Goal: Task Accomplishment & Management: Use online tool/utility

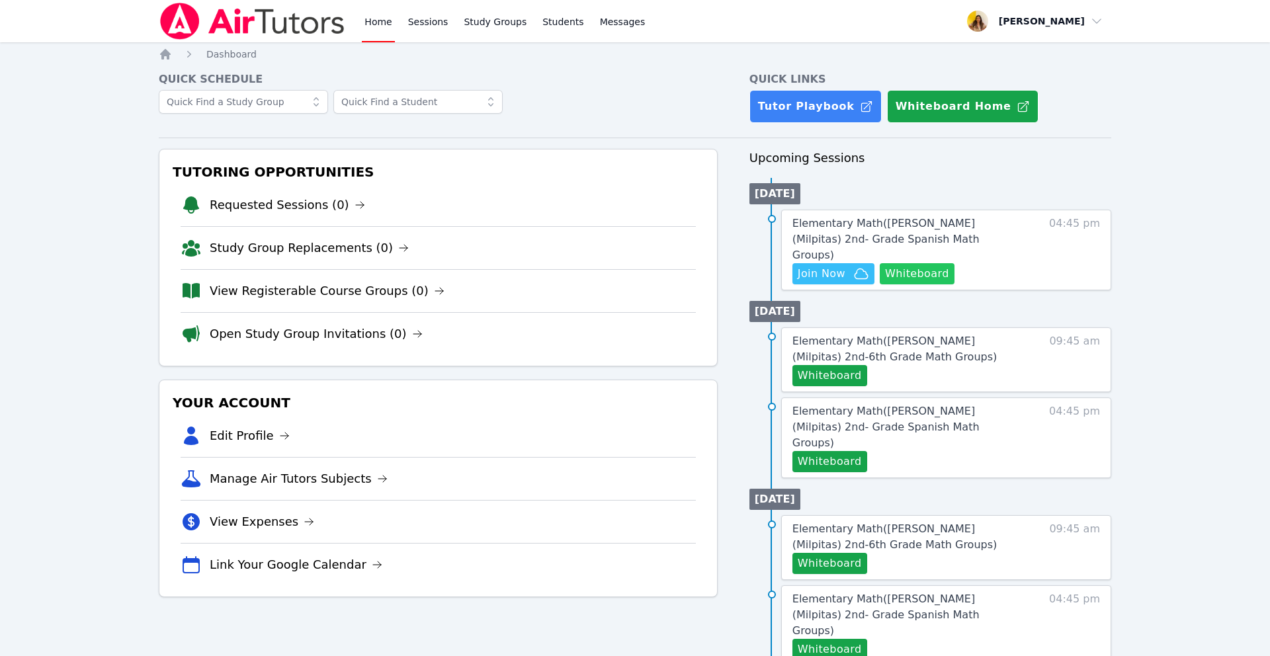
click at [911, 263] on button "Whiteboard" at bounding box center [917, 273] width 75 height 21
click at [821, 266] on span "Join Now" at bounding box center [822, 274] width 48 height 16
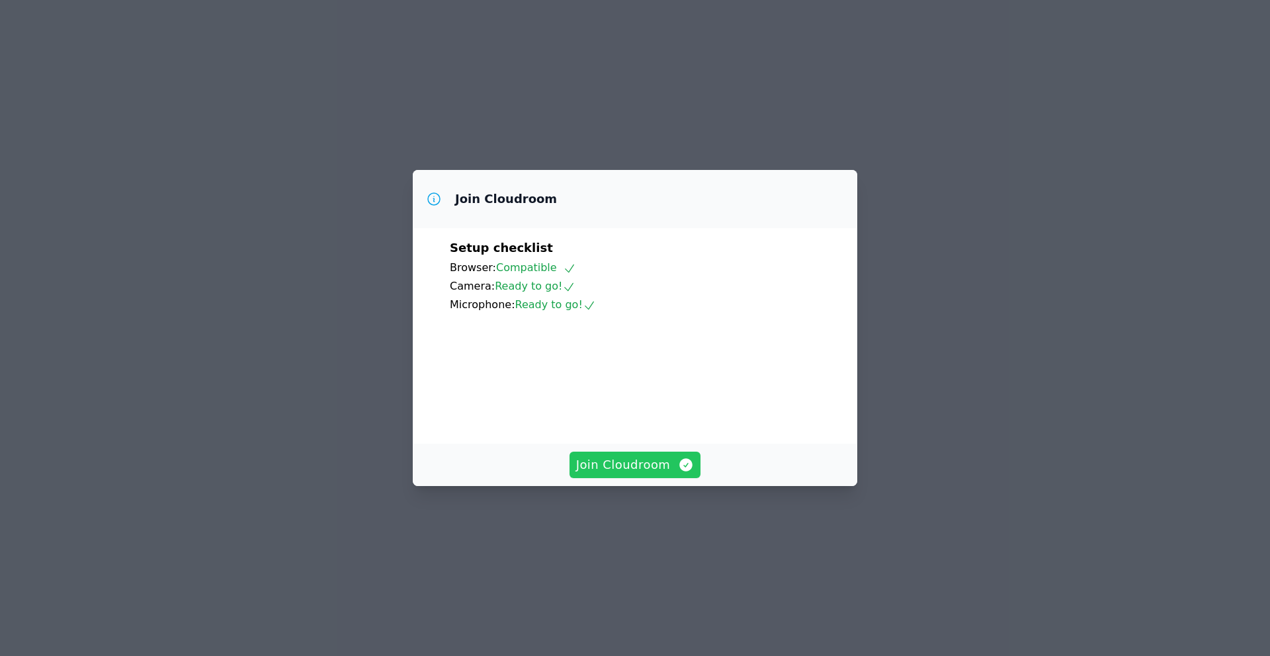
click at [632, 474] on span "Join Cloudroom" at bounding box center [635, 465] width 118 height 19
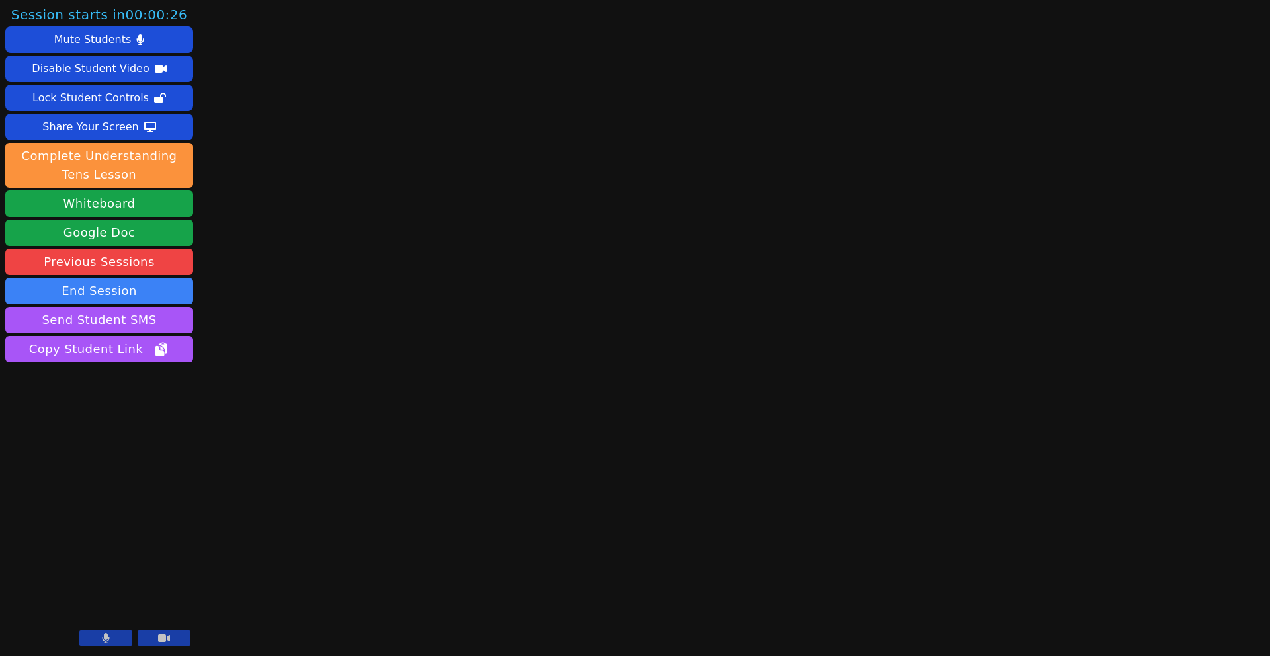
click at [106, 644] on icon at bounding box center [106, 638] width 7 height 11
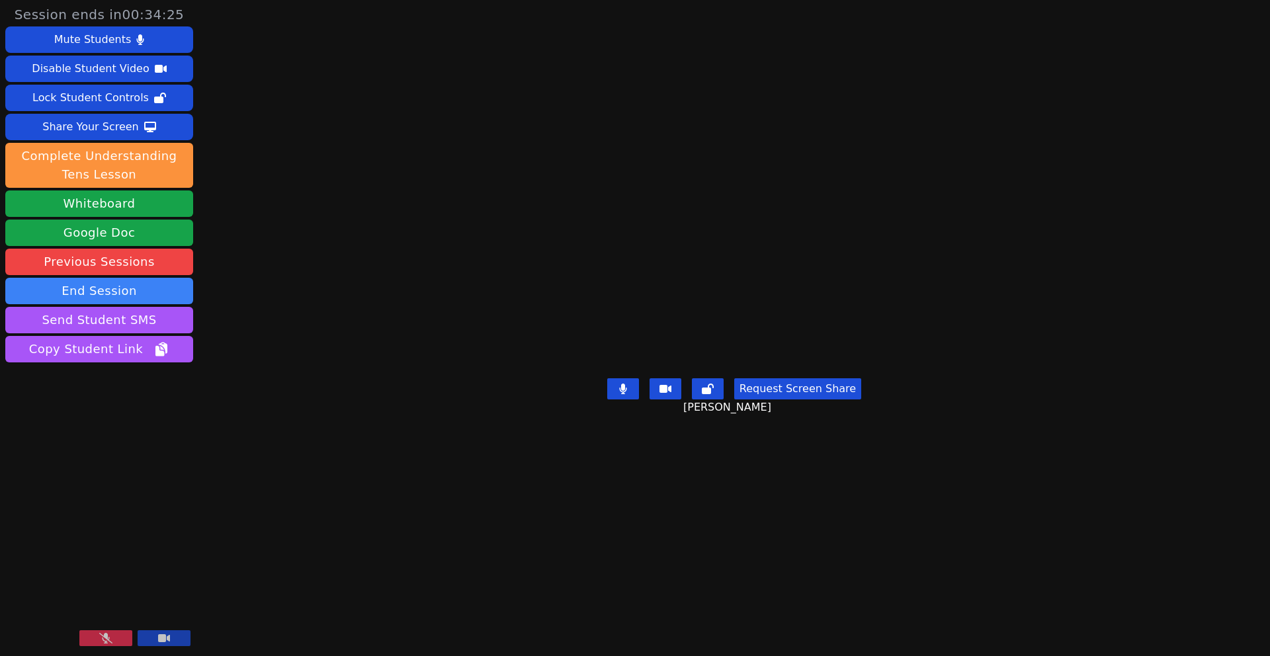
click at [108, 642] on icon at bounding box center [105, 638] width 13 height 11
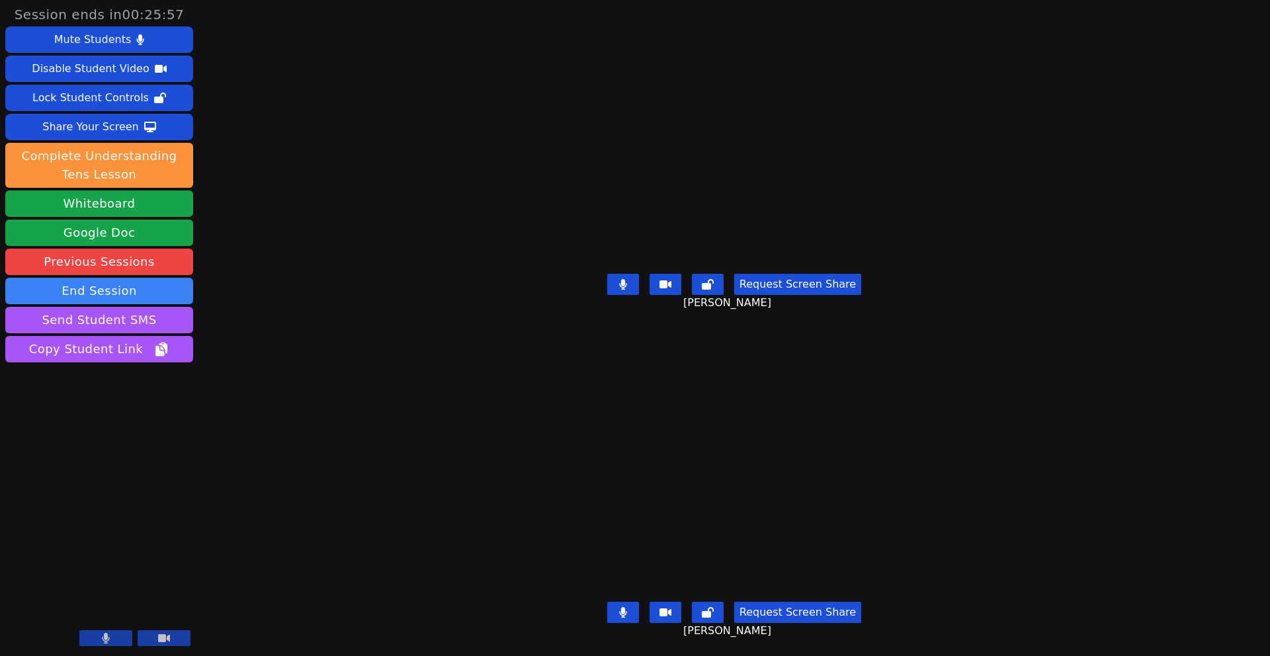
click at [633, 289] on button at bounding box center [623, 284] width 32 height 21
click at [630, 284] on icon at bounding box center [622, 284] width 13 height 11
click at [140, 38] on icon at bounding box center [140, 39] width 8 height 11
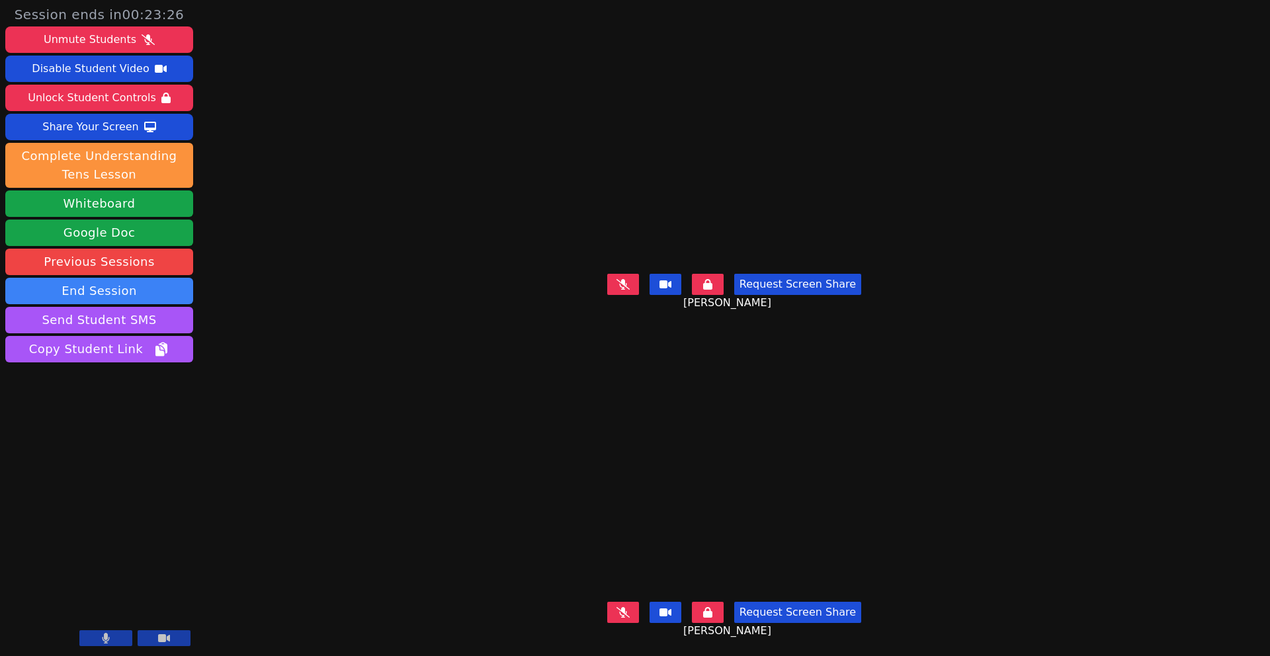
click at [712, 286] on icon at bounding box center [707, 284] width 9 height 11
click at [723, 608] on button at bounding box center [708, 612] width 32 height 21
click at [635, 610] on button at bounding box center [623, 612] width 32 height 21
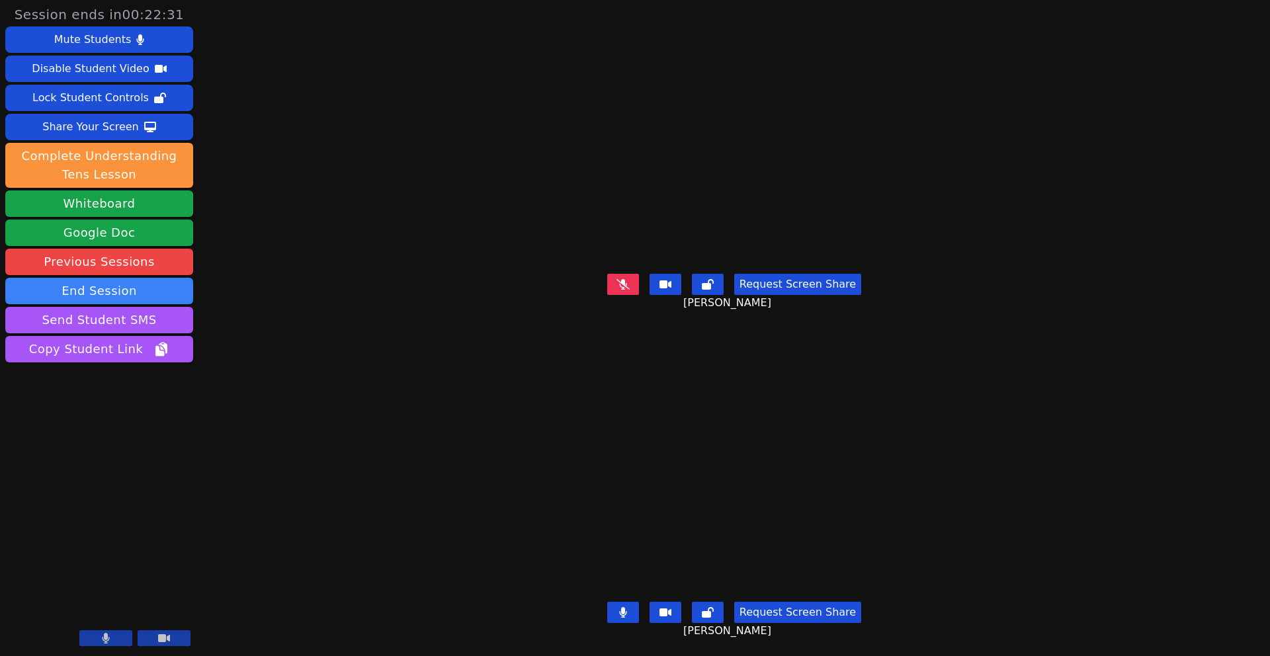
click at [628, 286] on icon at bounding box center [622, 284] width 13 height 11
click at [637, 284] on button at bounding box center [623, 284] width 32 height 21
click at [630, 288] on icon at bounding box center [622, 284] width 13 height 11
click at [626, 611] on icon at bounding box center [622, 612] width 7 height 11
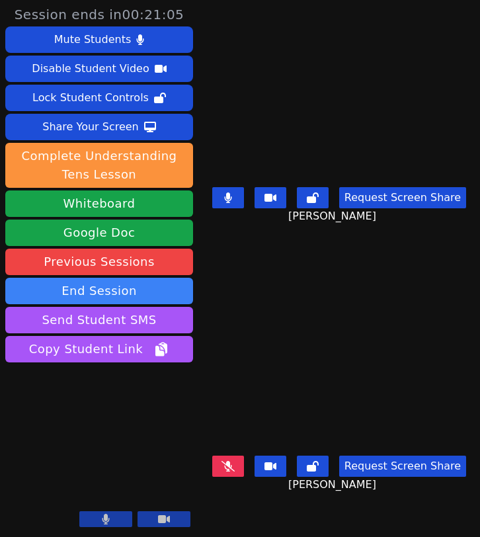
click at [233, 472] on icon at bounding box center [228, 466] width 13 height 11
click at [387, 474] on button "Request Screen Share" at bounding box center [402, 466] width 127 height 21
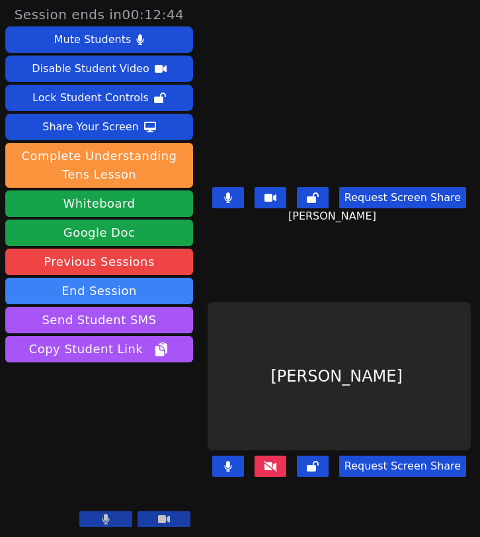
click at [271, 472] on icon at bounding box center [270, 466] width 13 height 11
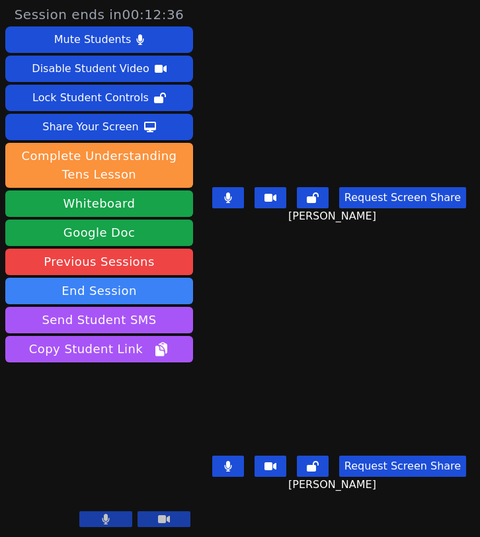
click at [391, 474] on button "Request Screen Share" at bounding box center [402, 466] width 127 height 21
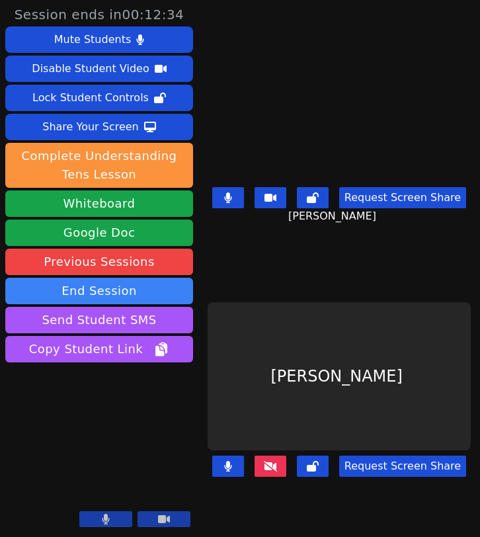
click at [277, 466] on icon at bounding box center [270, 466] width 13 height 11
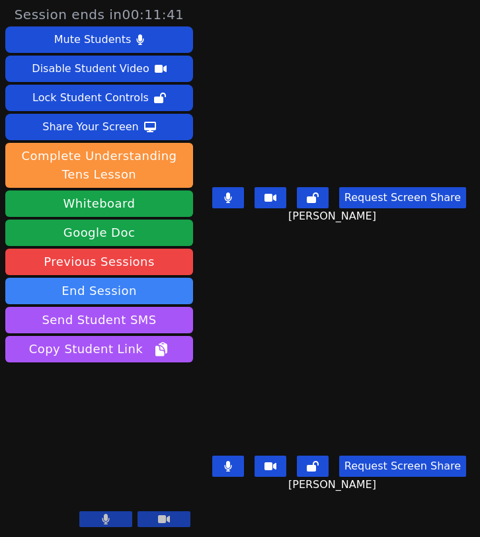
click at [417, 474] on button "Request Screen Share" at bounding box center [402, 466] width 127 height 21
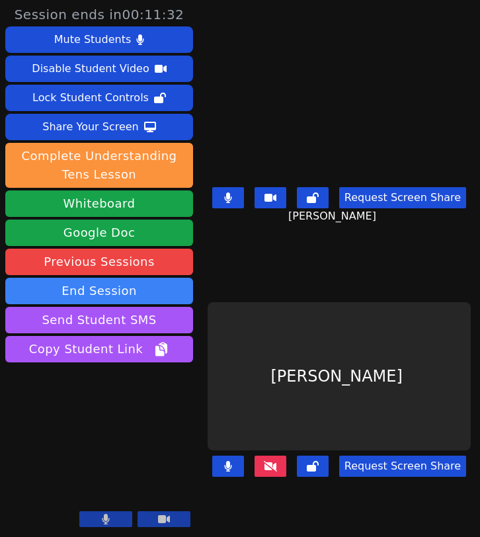
click at [417, 474] on button "Request Screen Share" at bounding box center [402, 466] width 127 height 21
click at [401, 477] on button "Request Screen Share" at bounding box center [402, 466] width 127 height 21
click at [274, 466] on icon at bounding box center [270, 466] width 13 height 11
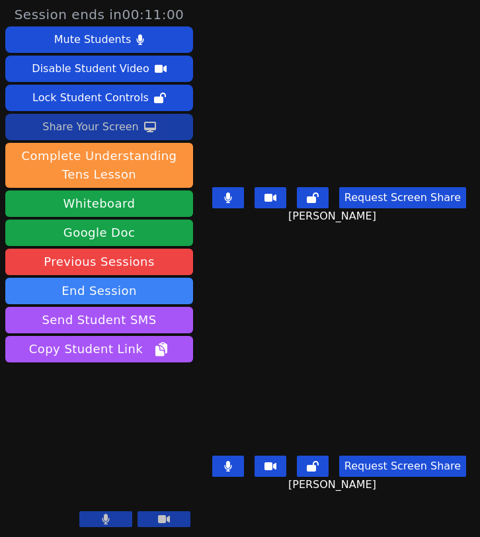
click at [122, 124] on div "Share Your Screen" at bounding box center [90, 126] width 97 height 21
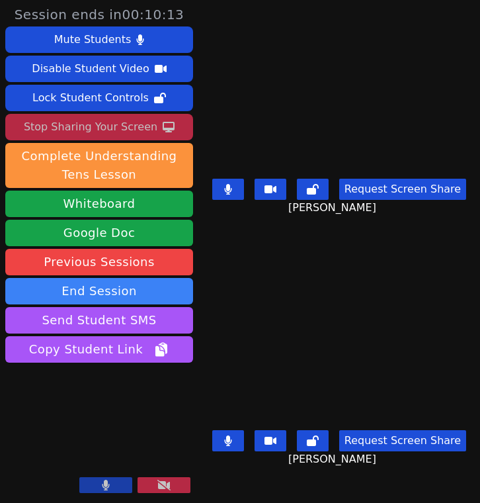
click at [237, 196] on button at bounding box center [228, 189] width 32 height 21
click at [134, 129] on div "Stop Sharing Your Screen" at bounding box center [91, 126] width 134 height 21
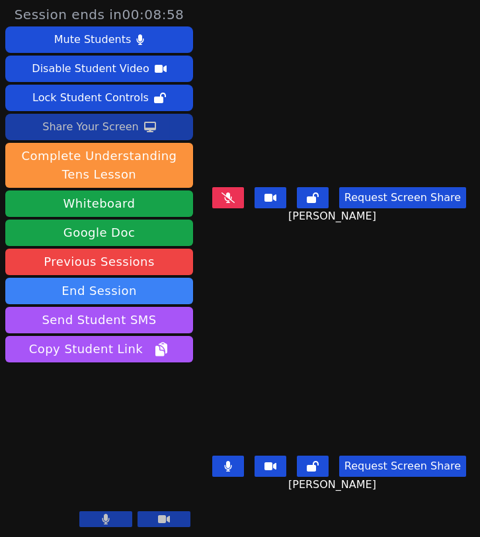
click at [378, 477] on button "Request Screen Share" at bounding box center [402, 466] width 127 height 21
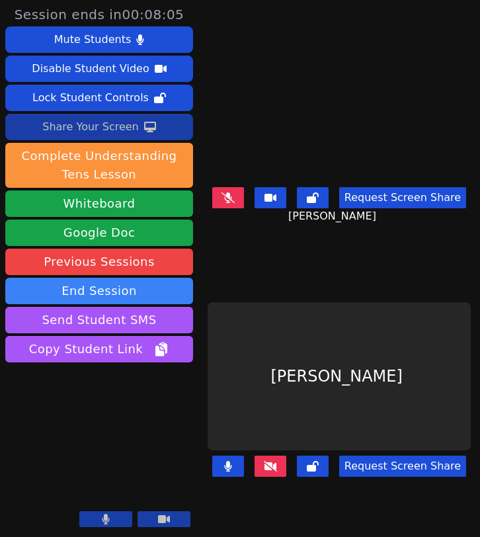
click at [399, 471] on button "Request Screen Share" at bounding box center [402, 466] width 127 height 21
click at [409, 474] on button "Request Screen Share" at bounding box center [402, 466] width 127 height 21
click at [410, 497] on div "Request Screen Share" at bounding box center [339, 476] width 263 height 53
click at [388, 474] on button "Request Screen Share" at bounding box center [402, 466] width 127 height 21
click at [277, 470] on icon at bounding box center [270, 466] width 13 height 11
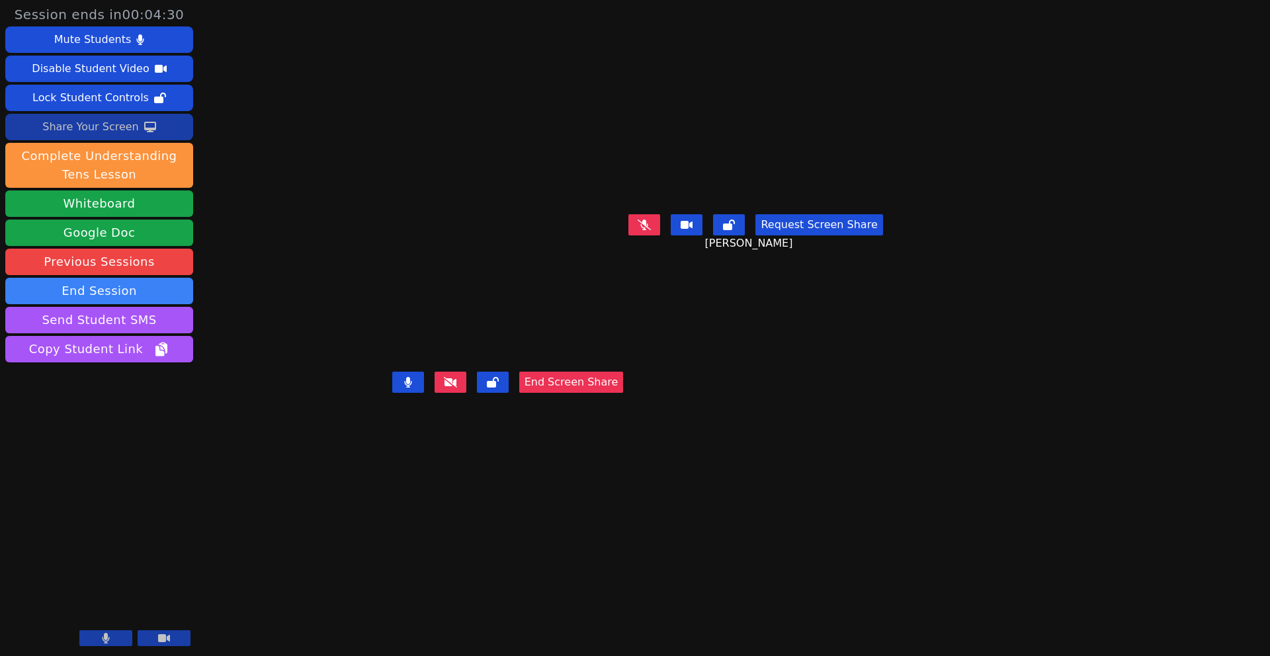
click at [409, 280] on video at bounding box center [508, 302] width 198 height 130
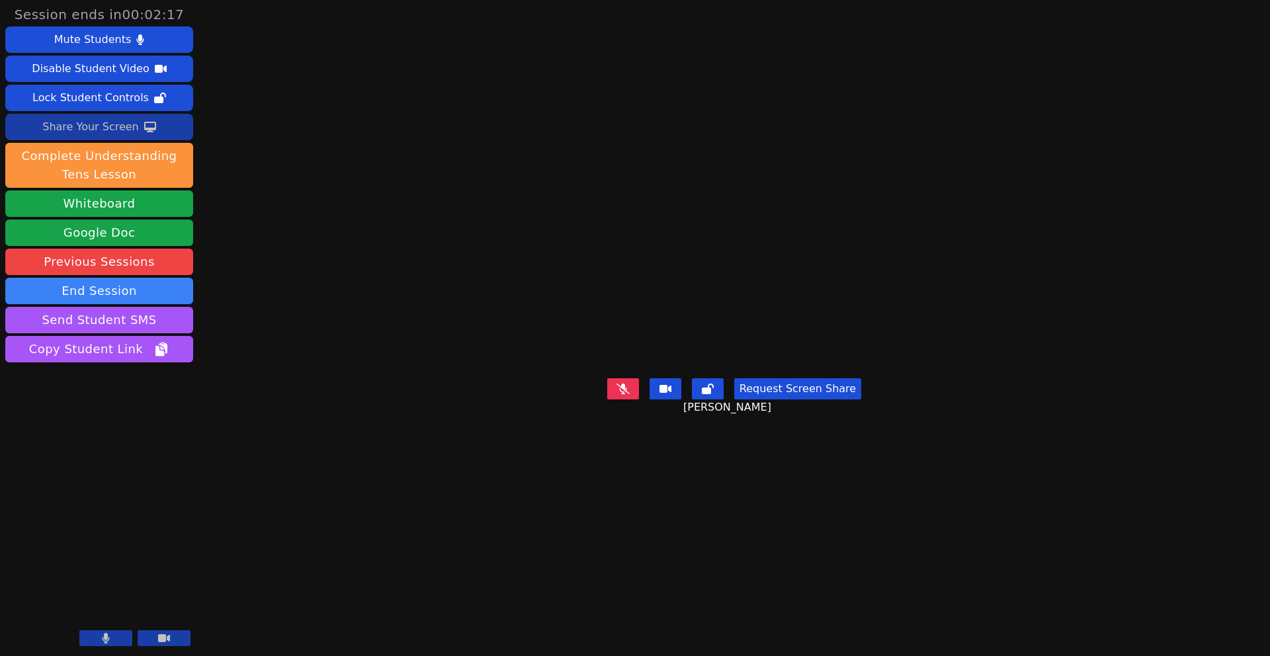
click at [625, 394] on icon at bounding box center [622, 389] width 13 height 11
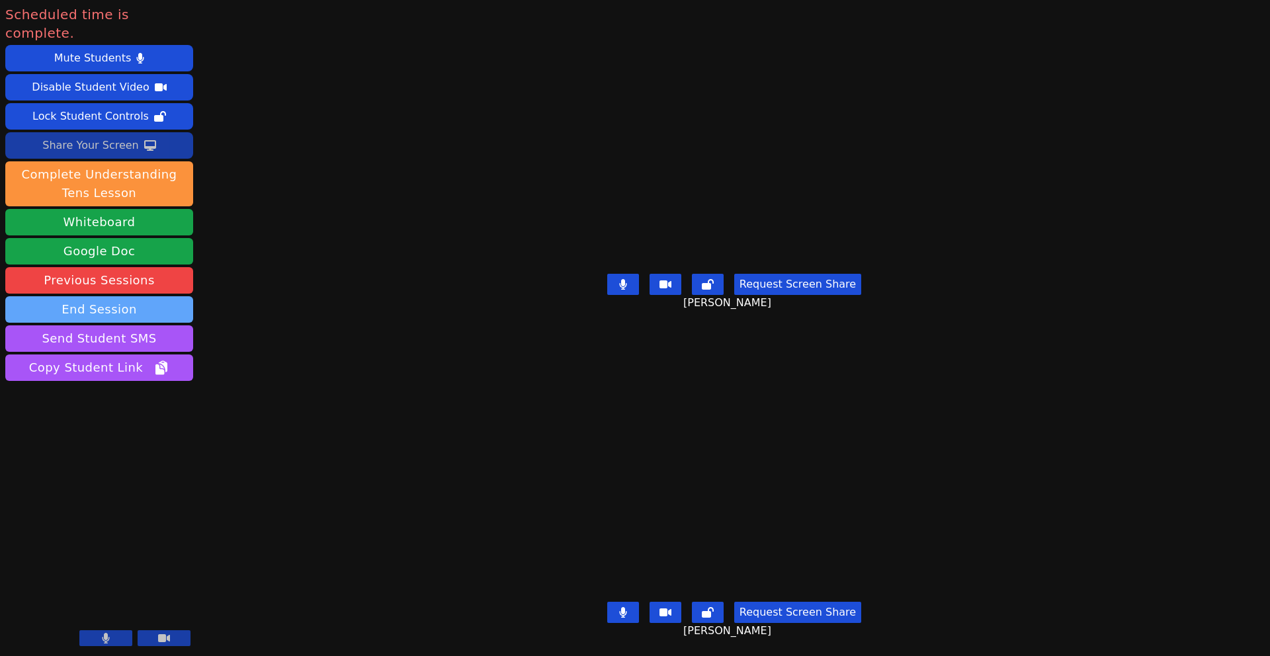
click at [126, 296] on button "End Session" at bounding box center [99, 309] width 188 height 26
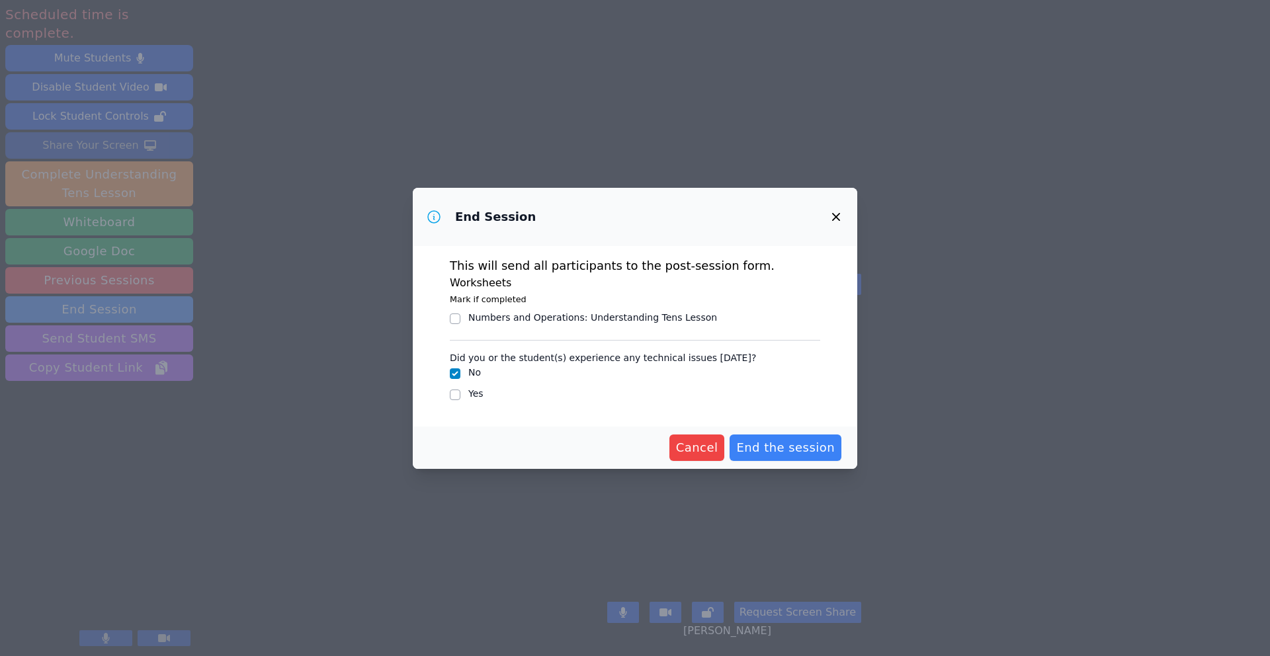
click at [468, 394] on label "Yes" at bounding box center [475, 393] width 15 height 11
click at [460, 394] on input "Yes" at bounding box center [455, 395] width 11 height 11
checkbox input "true"
checkbox input "false"
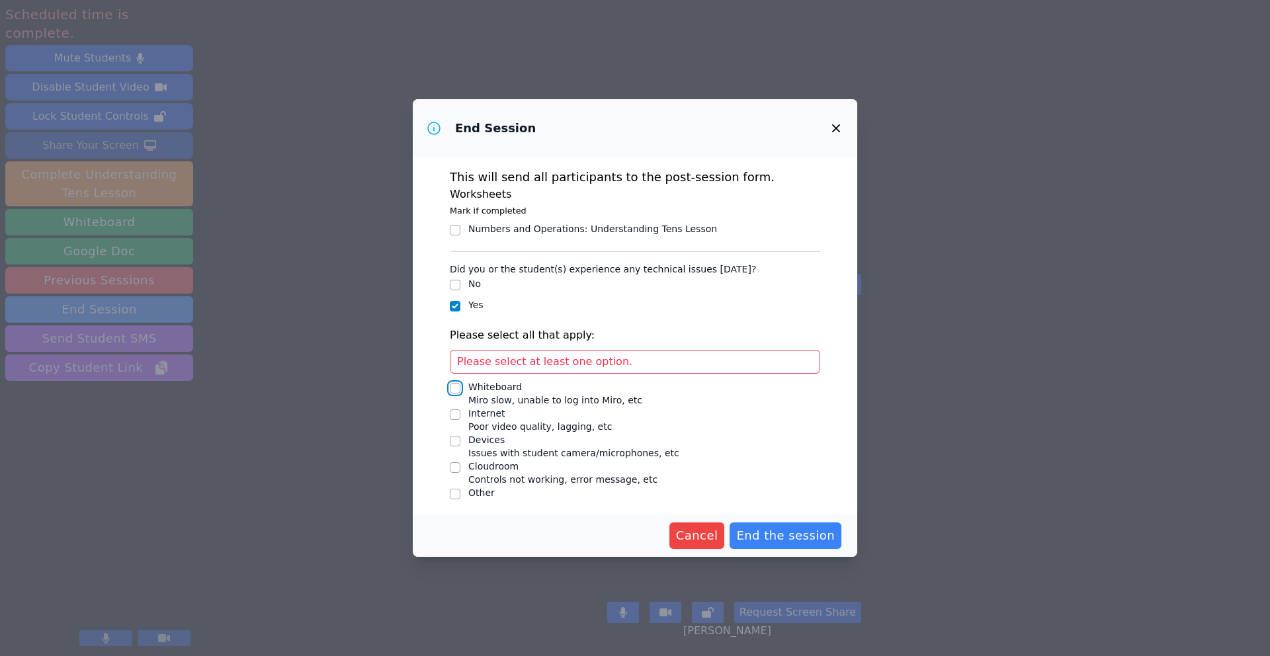
click at [452, 389] on input "Whiteboard Miro slow, unable to log into Miro, etc" at bounding box center [455, 388] width 11 height 11
checkbox input "true"
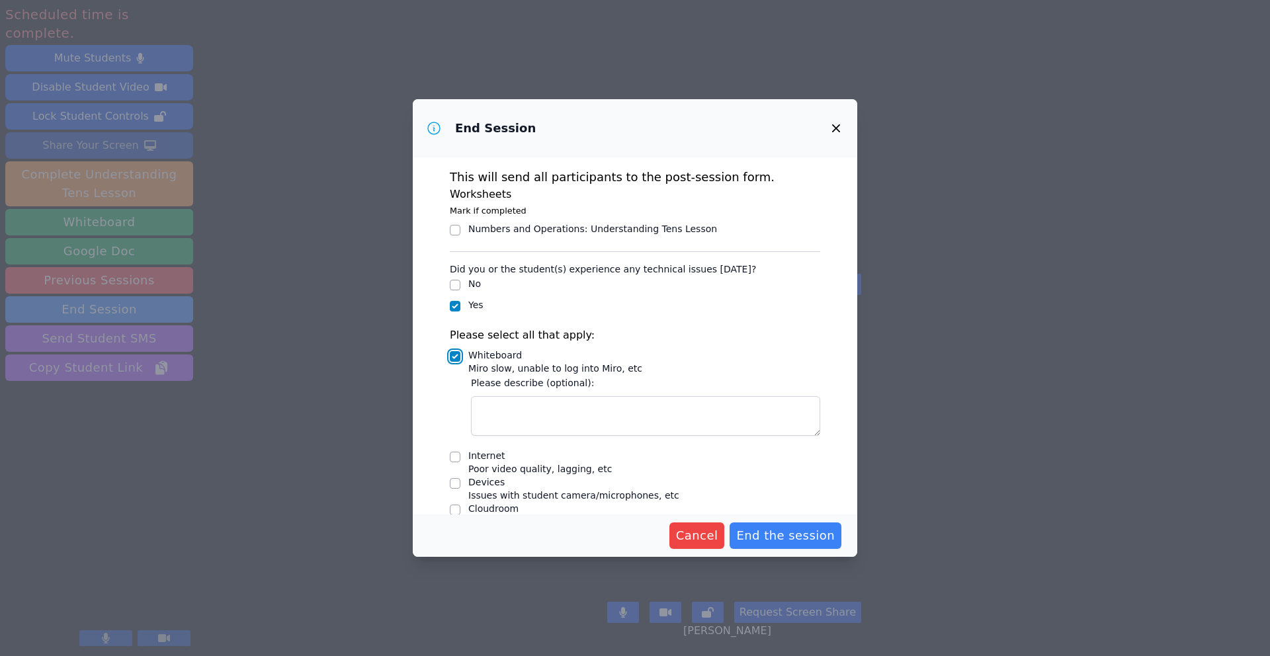
scroll to position [25, 0]
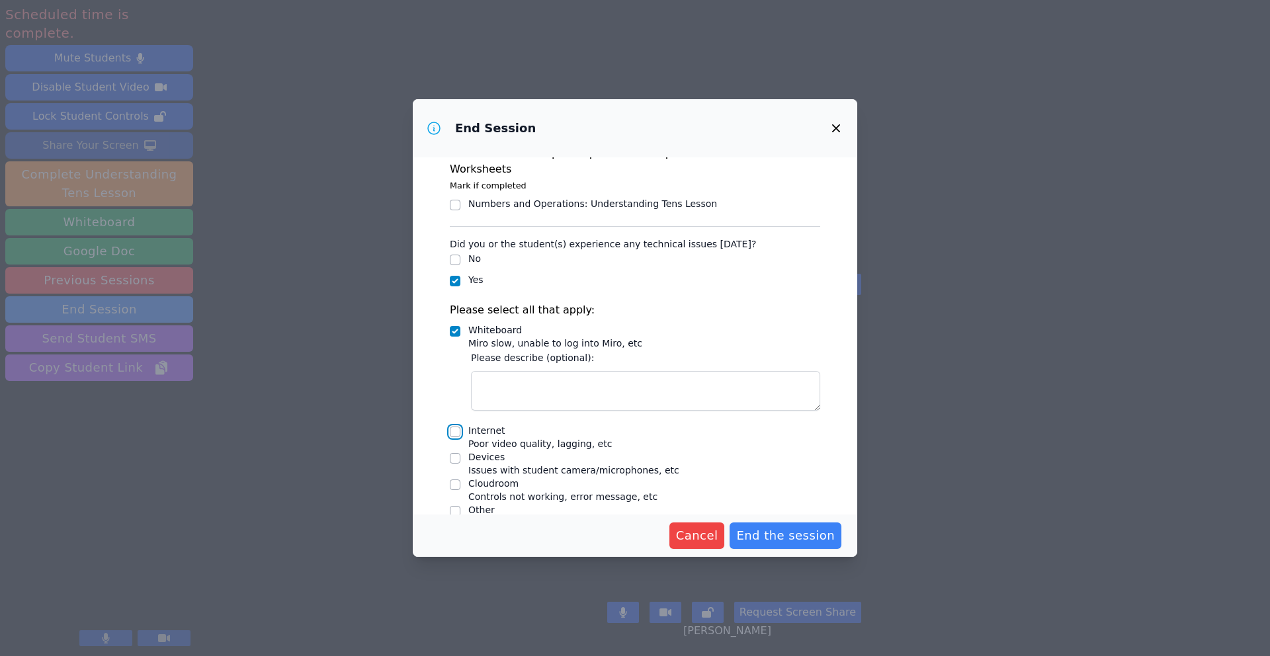
click at [456, 427] on input "Internet Poor video quality, lagging, etc" at bounding box center [455, 432] width 11 height 11
checkbox input "true"
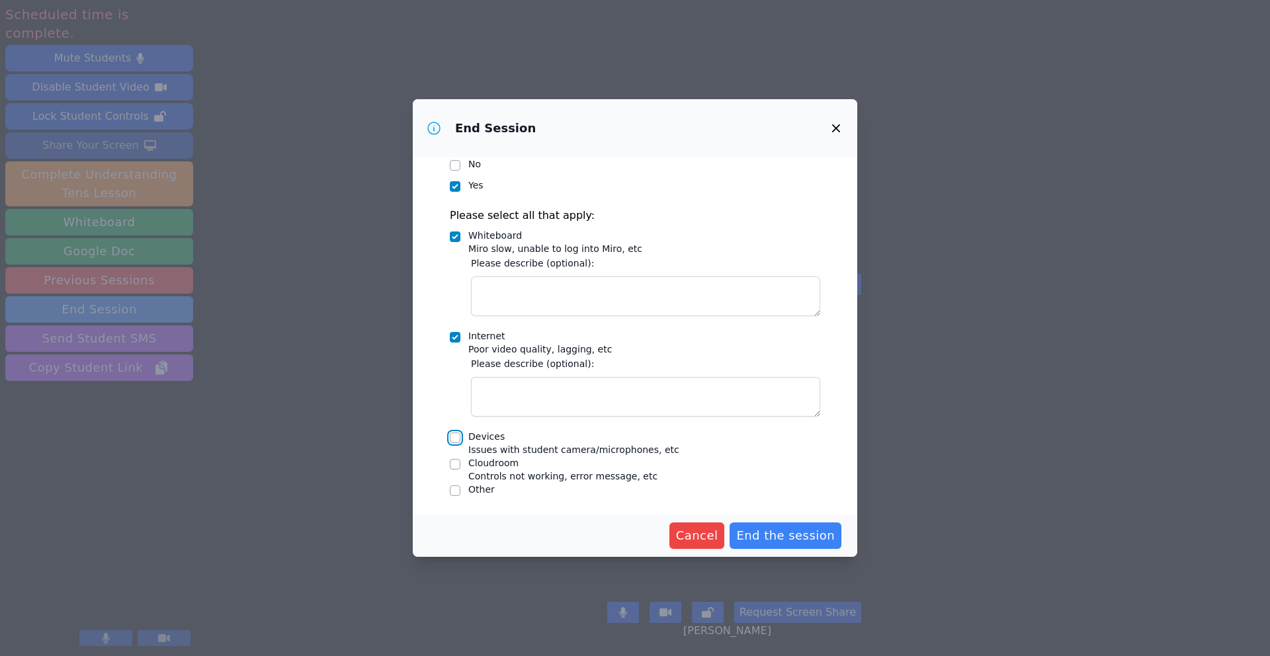
click at [453, 436] on input "Devices Issues with student camera/microphones, etc" at bounding box center [455, 438] width 11 height 11
checkbox input "false"
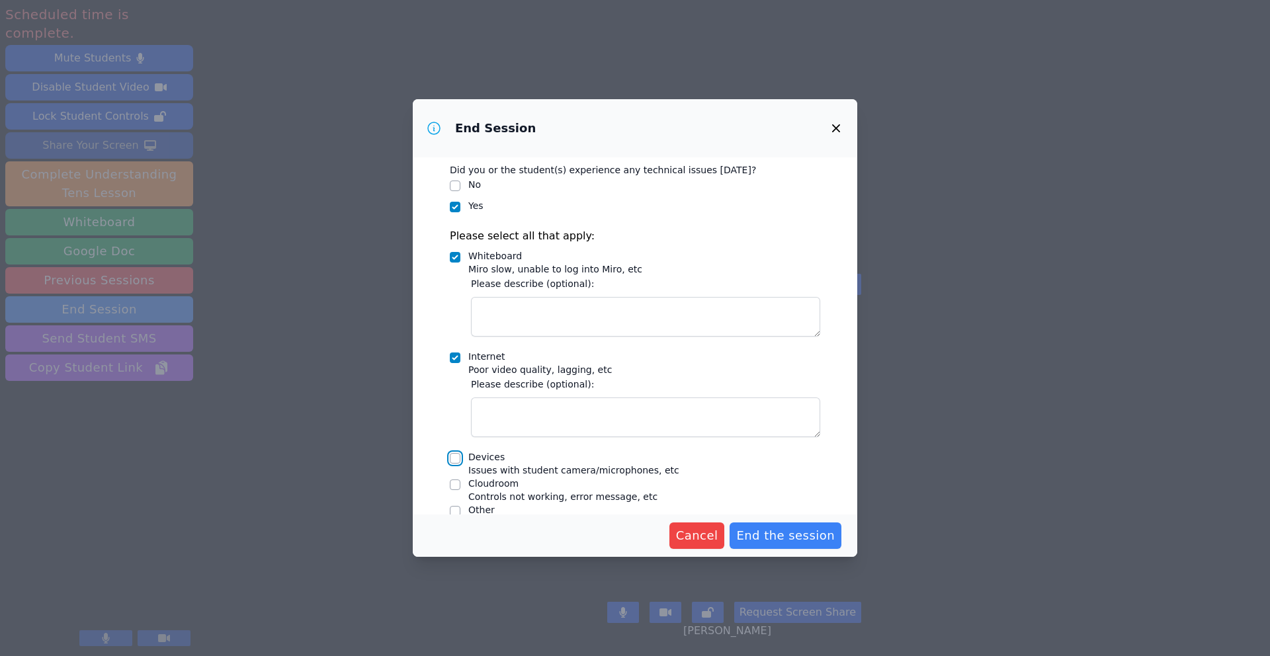
scroll to position [97, 0]
click at [458, 353] on div at bounding box center [455, 361] width 11 height 16
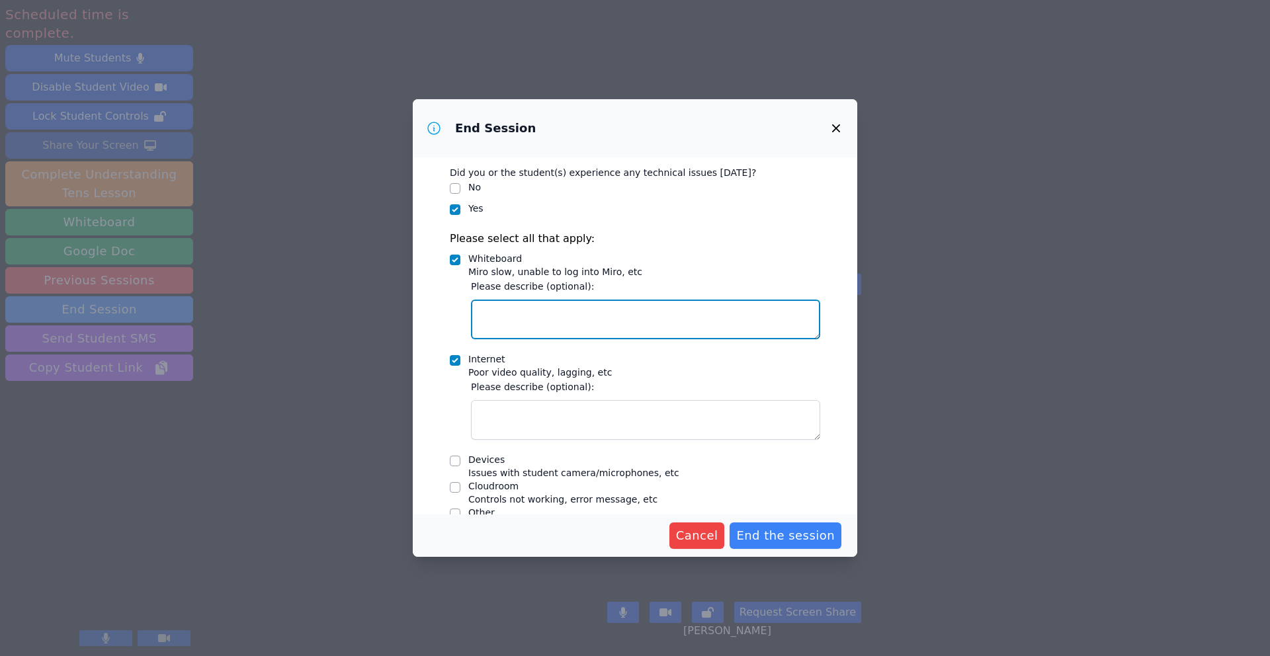
click at [542, 316] on textarea "Whiteboard Miro slow, unable to log into Miro, etc" at bounding box center [645, 320] width 349 height 40
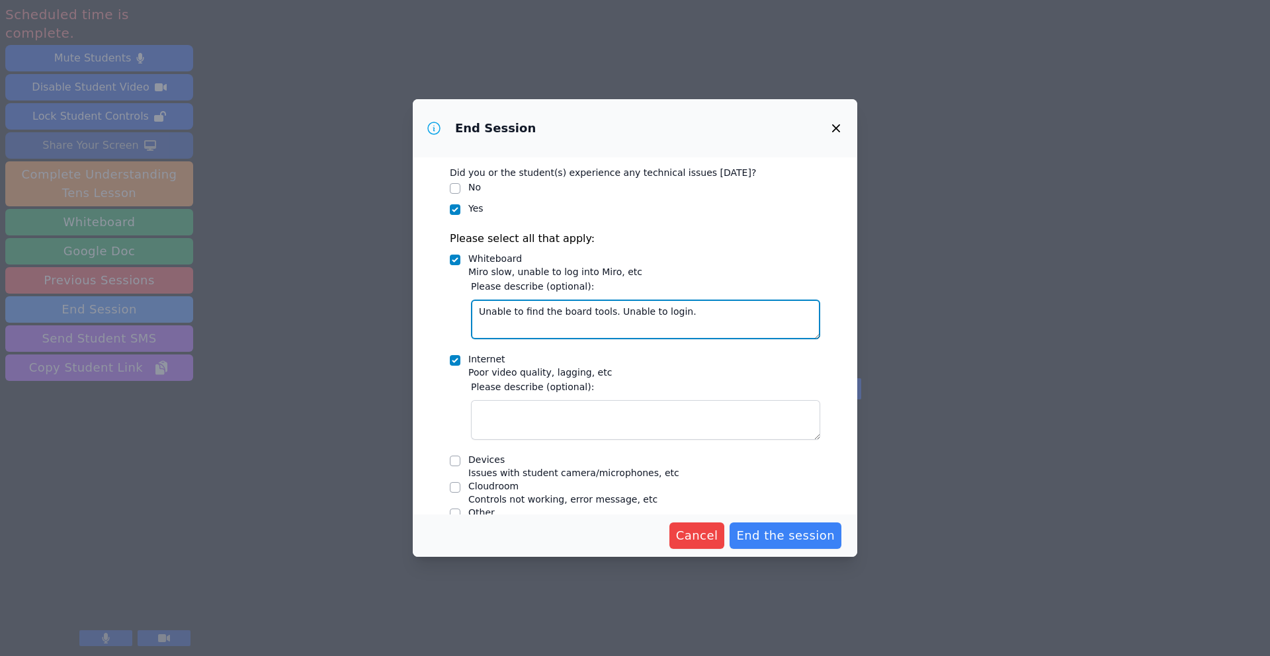
type textarea "Unable to find the board tools. Unable to login."
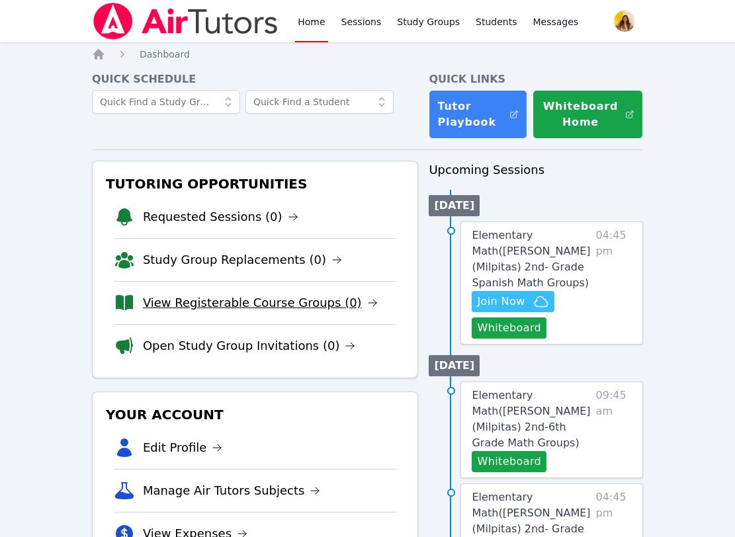
click at [201, 299] on link "View Registerable Course Groups (0)" at bounding box center [260, 303] width 235 height 19
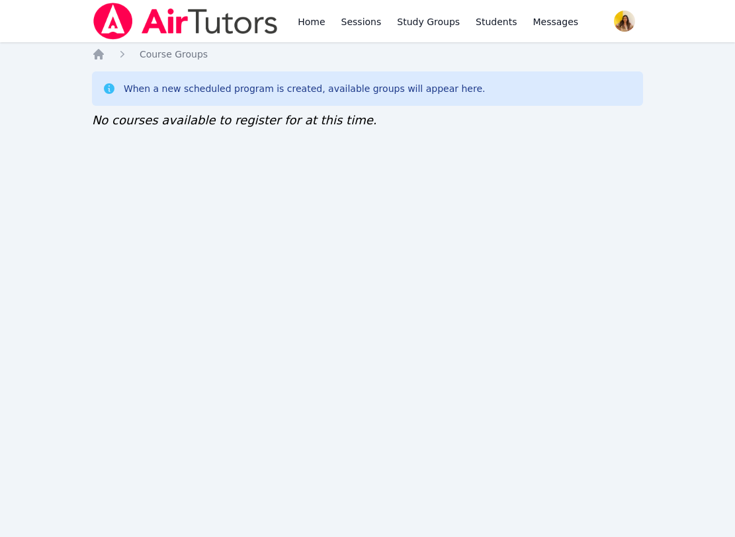
click at [180, 19] on img at bounding box center [185, 21] width 187 height 37
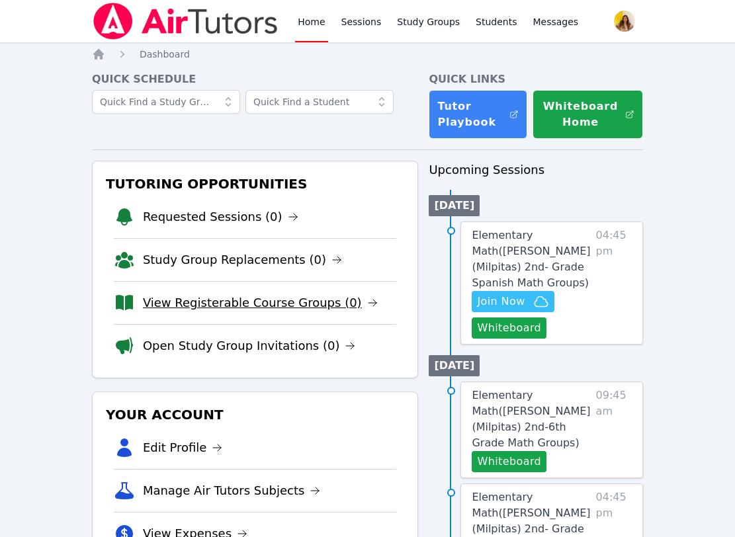
click at [229, 303] on link "View Registerable Course Groups (0)" at bounding box center [260, 303] width 235 height 19
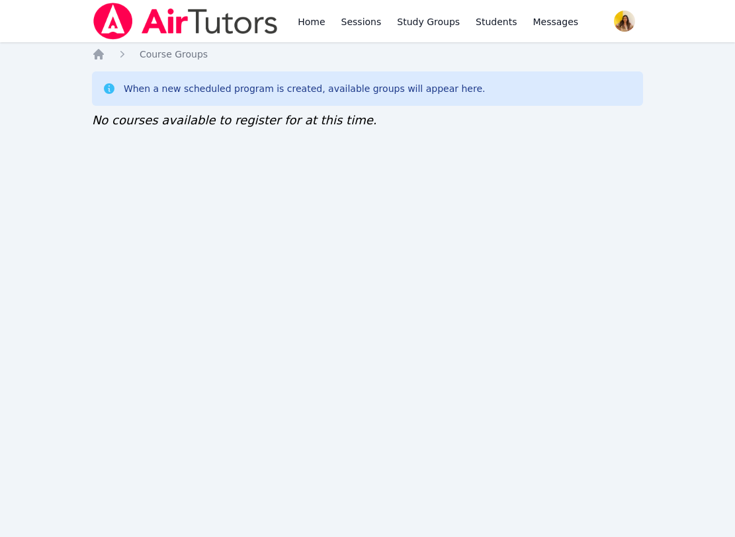
click at [212, 37] on img at bounding box center [185, 21] width 187 height 37
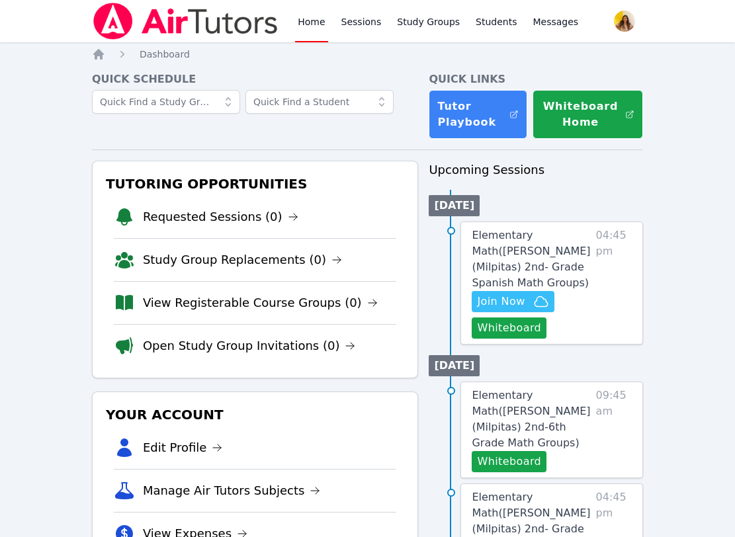
click at [232, 19] on img at bounding box center [185, 21] width 187 height 37
click at [319, 26] on link "Home" at bounding box center [311, 21] width 32 height 42
click at [241, 298] on link "View Registerable Course Groups (0)" at bounding box center [260, 303] width 235 height 19
